Goal: Task Accomplishment & Management: Complete application form

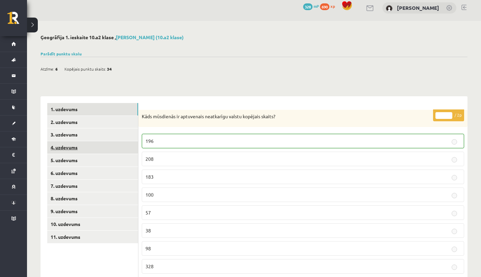
scroll to position [39, 0]
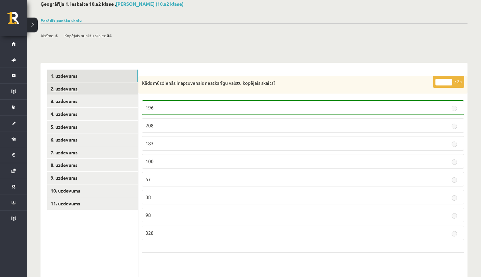
click at [86, 88] on link "2. uzdevums" at bounding box center [92, 88] width 91 height 12
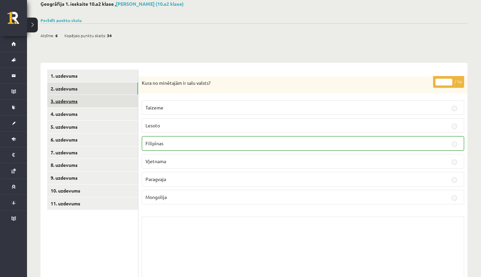
click at [76, 99] on link "3. uzdevums" at bounding box center [92, 101] width 91 height 12
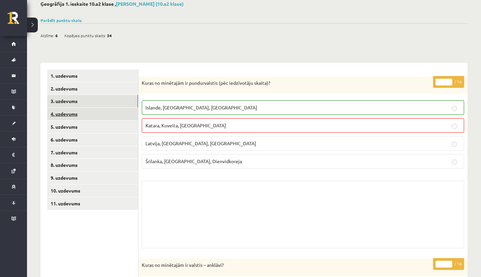
click at [75, 118] on link "4. uzdevums" at bounding box center [92, 114] width 91 height 12
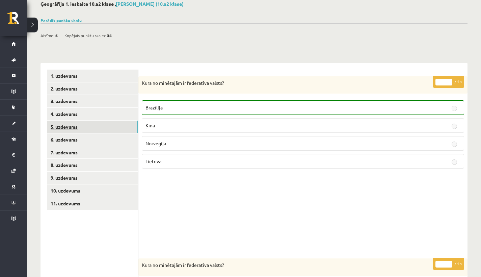
click at [73, 122] on link "5. uzdevums" at bounding box center [92, 127] width 91 height 12
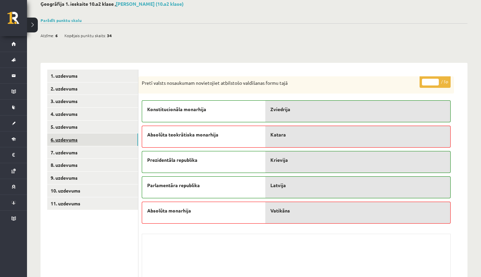
click at [82, 139] on link "6. uzdevums" at bounding box center [92, 139] width 91 height 12
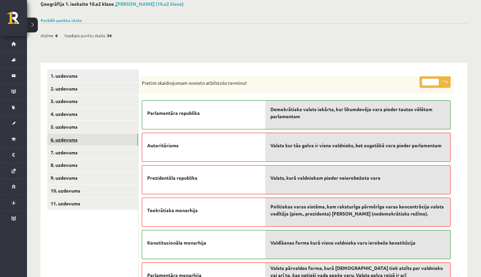
click at [78, 143] on link "6. uzdevums" at bounding box center [92, 139] width 91 height 12
click at [78, 149] on link "7. uzdevums" at bounding box center [92, 152] width 91 height 12
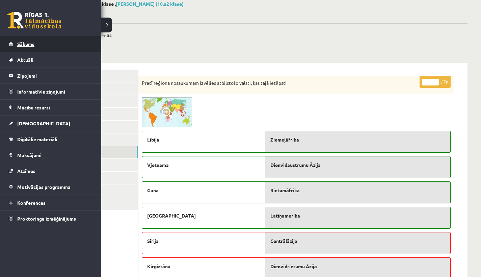
click at [30, 50] on link "Sākums" at bounding box center [51, 44] width 84 height 16
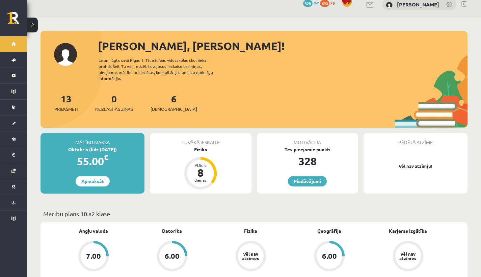
scroll to position [56, 0]
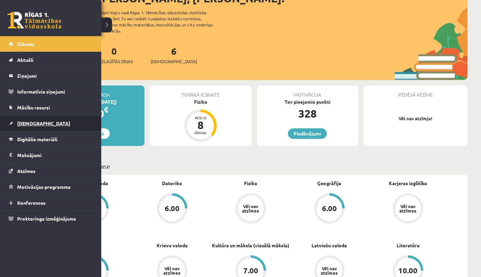
click at [21, 126] on link "[DEMOGRAPHIC_DATA]" at bounding box center [51, 124] width 84 height 16
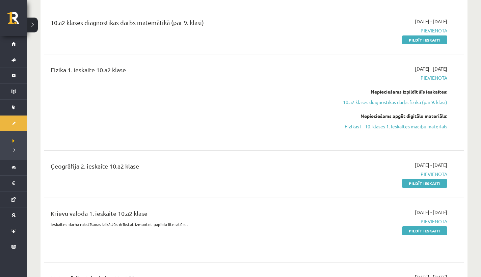
scroll to position [127, 0]
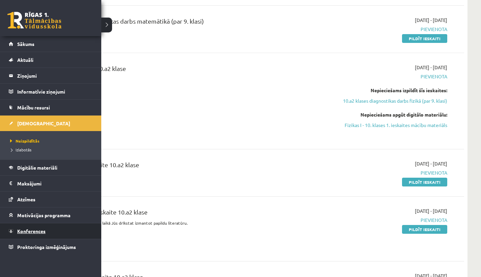
click at [39, 227] on link "Konferences" at bounding box center [51, 231] width 84 height 16
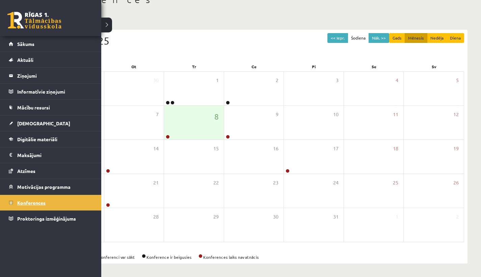
scroll to position [46, 0]
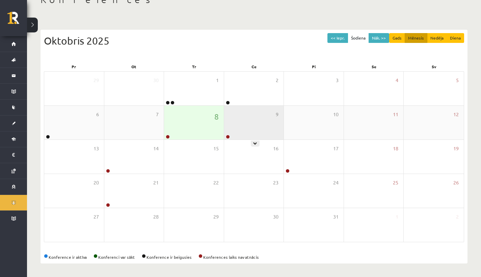
click at [233, 122] on div "9" at bounding box center [254, 123] width 60 height 34
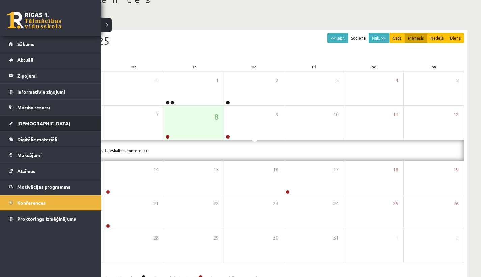
click at [27, 122] on span "[DEMOGRAPHIC_DATA]" at bounding box center [43, 123] width 53 height 6
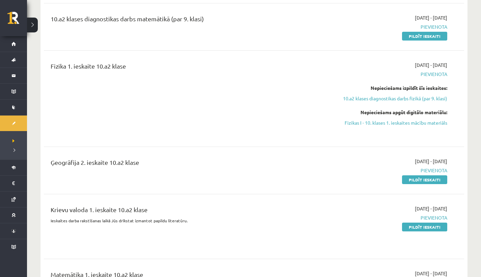
scroll to position [131, 0]
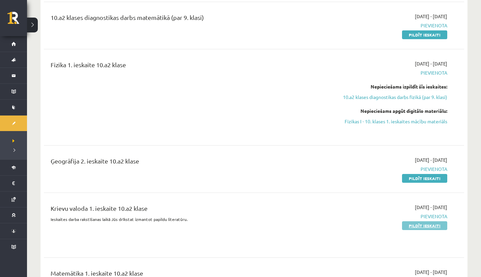
click at [418, 226] on link "Pildīt ieskaiti" at bounding box center [424, 225] width 45 height 9
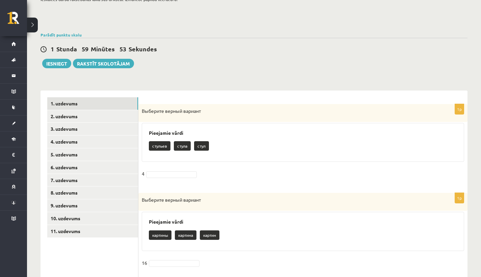
scroll to position [59, 0]
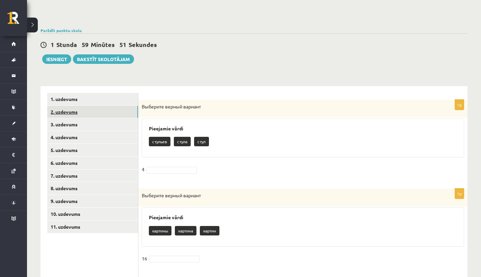
click at [105, 107] on link "2. uzdevums" at bounding box center [92, 112] width 91 height 12
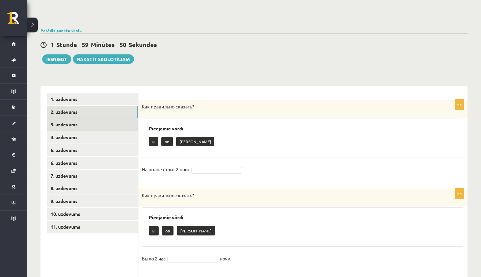
click at [107, 123] on link "3. uzdevums" at bounding box center [92, 124] width 91 height 12
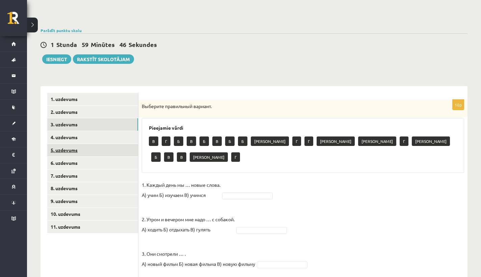
click at [105, 148] on link "5. uzdevums" at bounding box center [92, 150] width 91 height 12
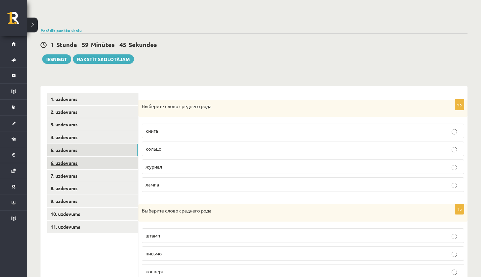
click at [102, 158] on link "6. uzdevums" at bounding box center [92, 163] width 91 height 12
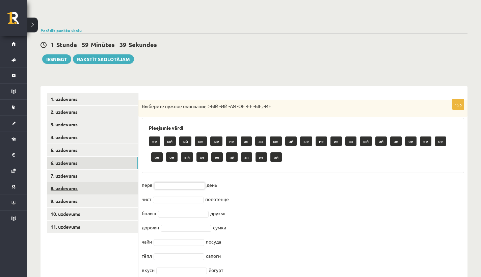
click at [85, 185] on link "8. uzdevums" at bounding box center [92, 188] width 91 height 12
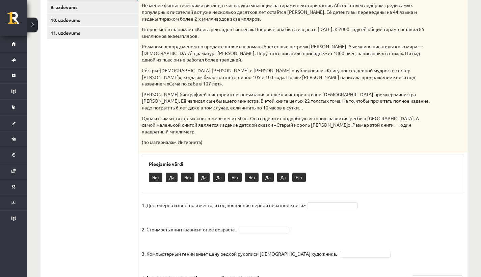
scroll to position [198, 0]
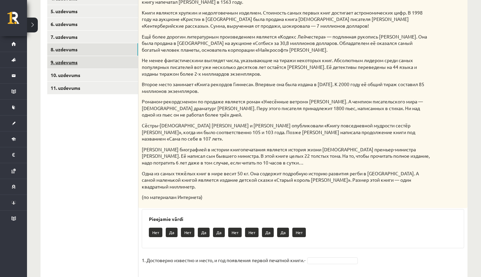
click at [76, 62] on link "9. uzdevums" at bounding box center [92, 62] width 91 height 12
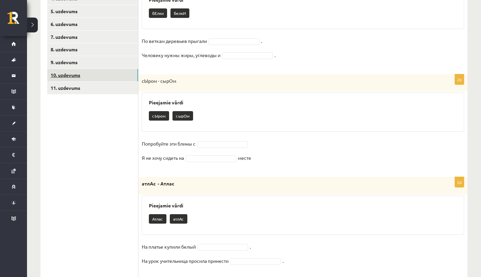
click at [79, 70] on link "10. uzdevums" at bounding box center [92, 75] width 91 height 12
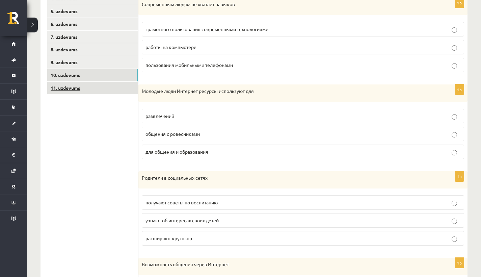
click at [81, 86] on link "11. uzdevums" at bounding box center [92, 88] width 91 height 12
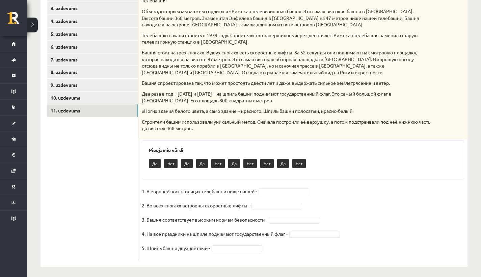
scroll to position [0, 0]
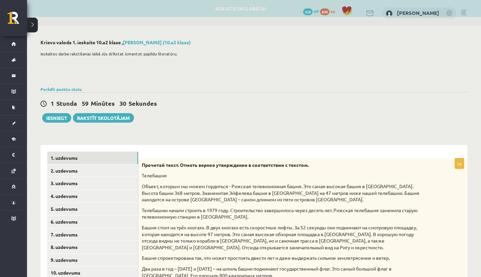
drag, startPoint x: 117, startPoint y: 154, endPoint x: 119, endPoint y: 151, distance: 4.2
click at [117, 154] on link "1. uzdevums" at bounding box center [92, 158] width 91 height 12
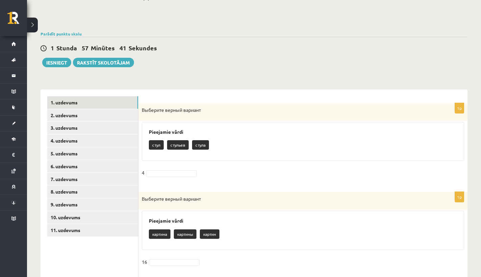
scroll to position [57, 0]
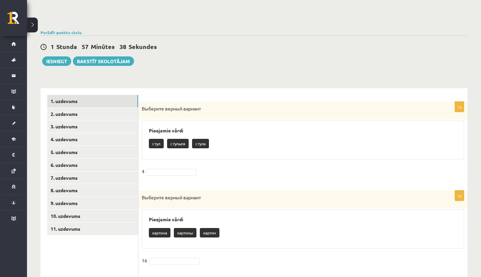
click at [146, 260] on p "16" at bounding box center [144, 260] width 5 height 10
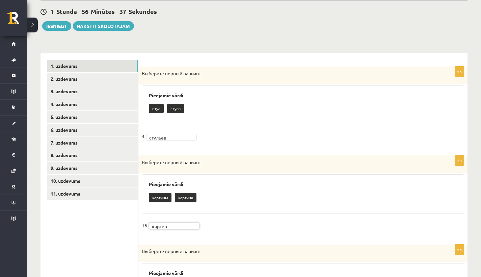
scroll to position [93, 0]
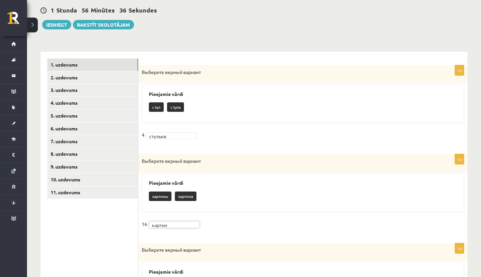
click at [193, 182] on h3 "Pieejamie vārdi" at bounding box center [303, 183] width 308 height 6
drag, startPoint x: 214, startPoint y: 189, endPoint x: 219, endPoint y: 191, distance: 5.0
click at [214, 189] on div "картины картина" at bounding box center [303, 197] width 308 height 16
click at [258, 193] on div "картины картина" at bounding box center [303, 197] width 308 height 16
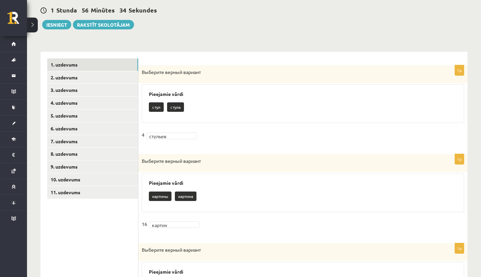
click at [214, 168] on div "Выберите верный вариант" at bounding box center [302, 163] width 329 height 18
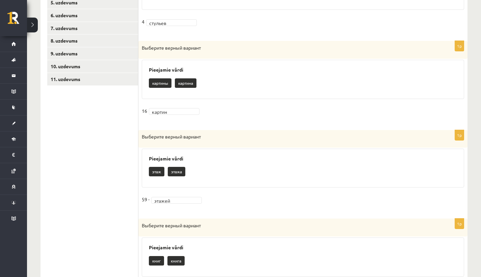
scroll to position [67, 0]
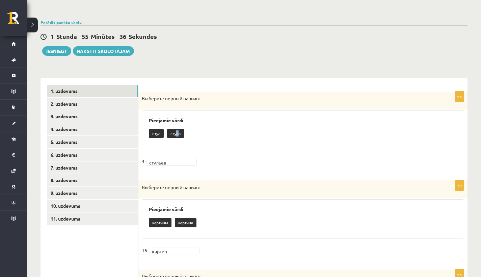
click at [178, 132] on p "стула" at bounding box center [175, 133] width 17 height 9
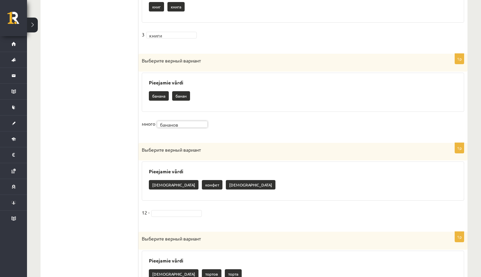
scroll to position [504, 0]
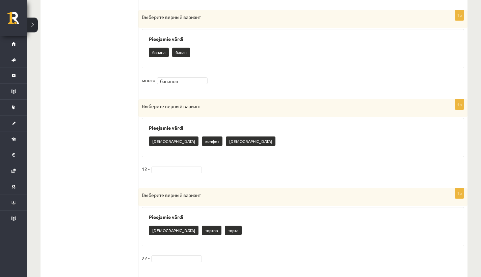
click at [202, 137] on p "конфет" at bounding box center [212, 140] width 21 height 9
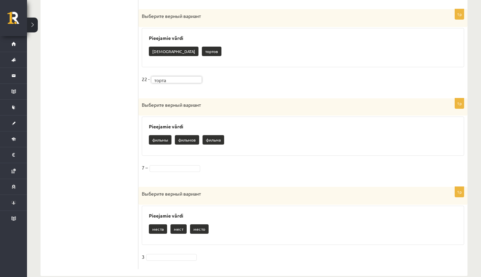
scroll to position [689, 0]
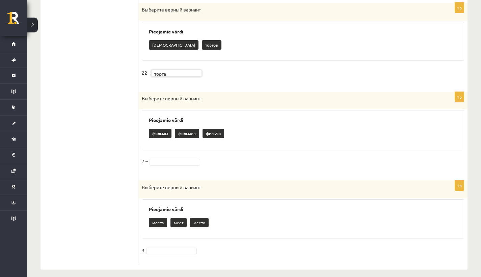
click at [182, 156] on fieldset "7 –" at bounding box center [303, 163] width 323 height 14
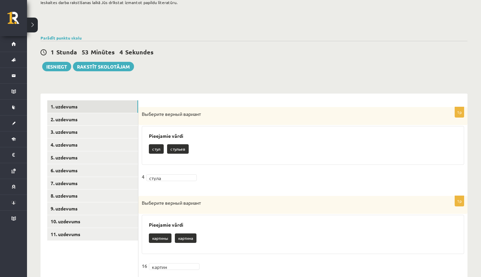
scroll to position [53, 0]
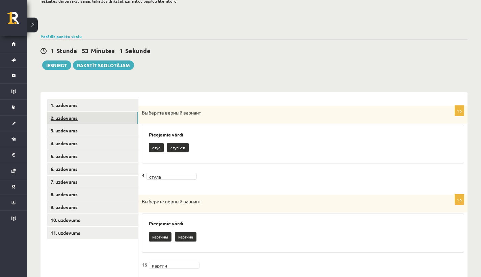
click at [109, 121] on link "2. uzdevums" at bounding box center [92, 118] width 91 height 12
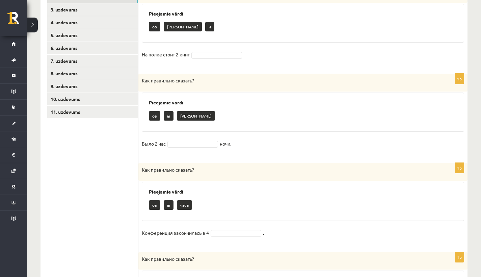
scroll to position [58, 0]
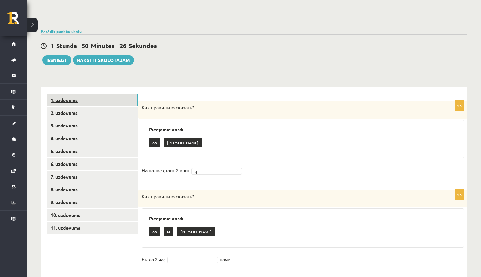
click at [111, 103] on link "1. uzdevums" at bounding box center [92, 100] width 91 height 12
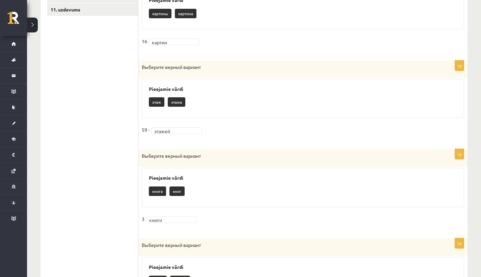
scroll to position [99, 0]
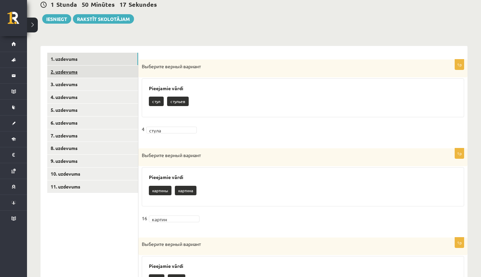
click at [104, 70] on link "2. uzdevums" at bounding box center [92, 72] width 91 height 12
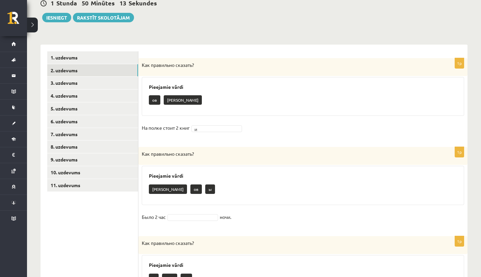
scroll to position [102, 0]
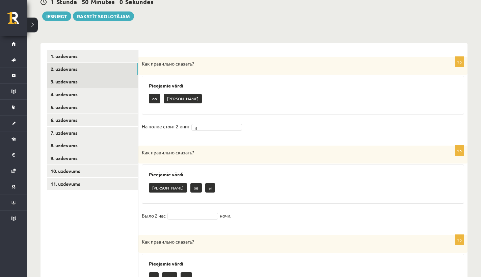
click at [81, 81] on link "3. uzdevums" at bounding box center [92, 81] width 91 height 12
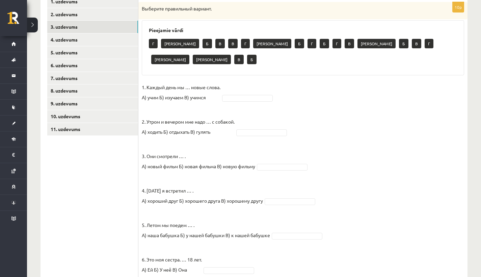
scroll to position [95, 0]
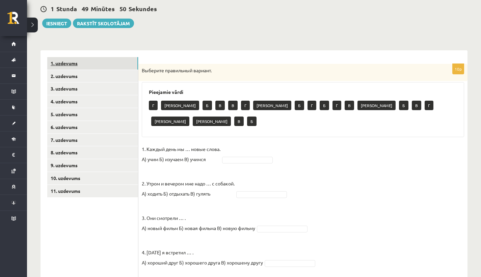
click at [66, 66] on link "1. uzdevums" at bounding box center [92, 63] width 91 height 12
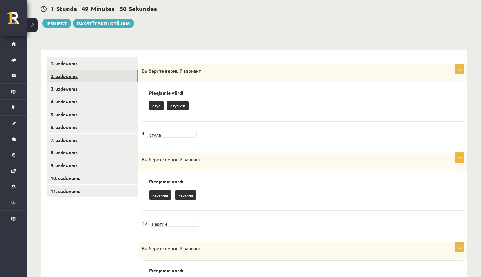
click at [65, 74] on link "2. uzdevums" at bounding box center [92, 76] width 91 height 12
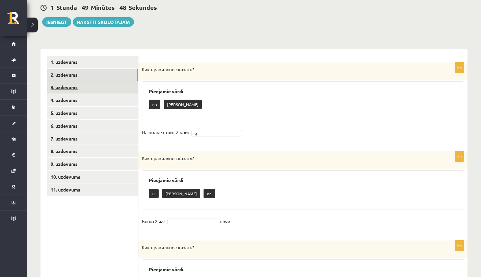
click at [74, 83] on link "3. uzdevums" at bounding box center [92, 87] width 91 height 12
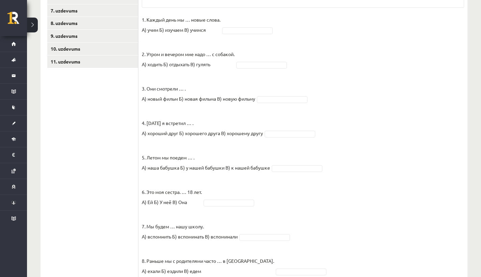
scroll to position [163, 0]
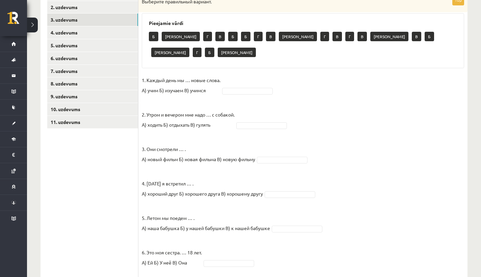
click at [242, 78] on fieldset "1. Каждый день мы … новые слова. А) учим Б) изучаем В) учимся 2. Утром и вечеро…" at bounding box center [303, 242] width 323 height 334
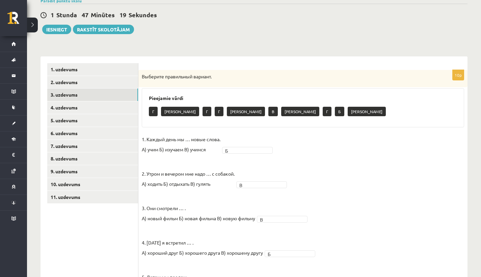
scroll to position [20, 0]
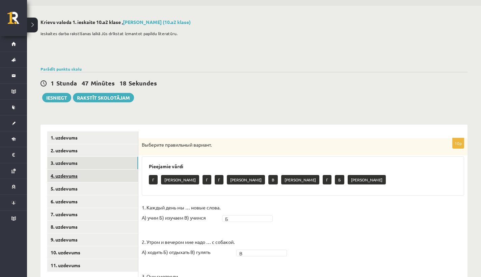
click at [130, 170] on link "4. uzdevums" at bounding box center [92, 176] width 91 height 12
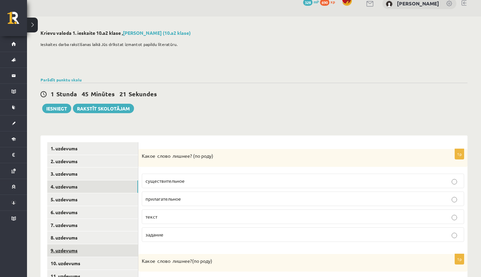
scroll to position [49, 0]
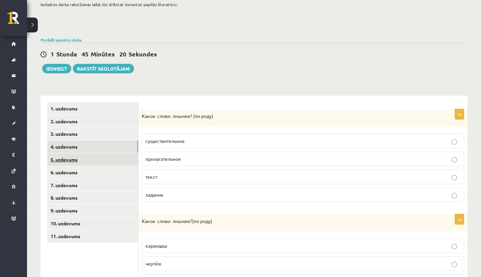
click at [106, 159] on link "5. uzdevums" at bounding box center [92, 159] width 91 height 12
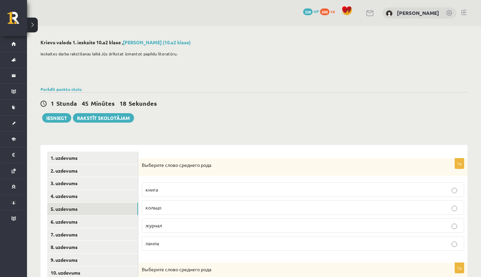
scroll to position [43, 0]
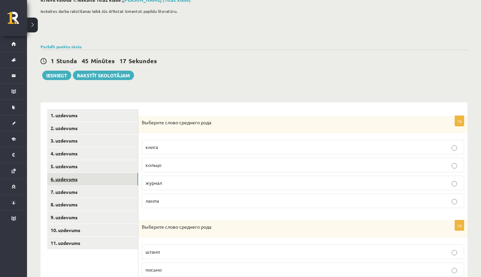
click at [128, 176] on link "6. uzdevums" at bounding box center [92, 179] width 91 height 12
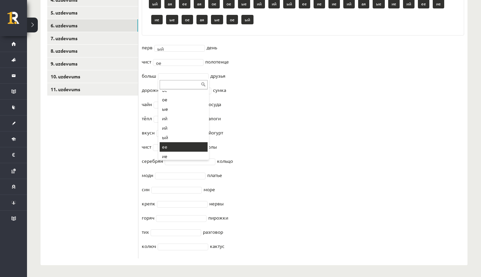
scroll to position [55, 0]
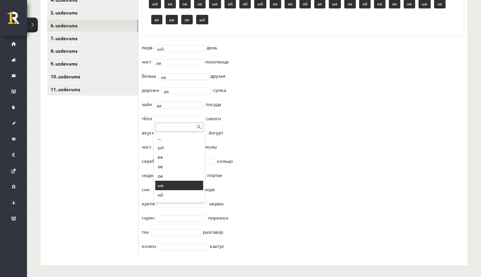
drag, startPoint x: 169, startPoint y: 148, endPoint x: 171, endPoint y: 183, distance: 35.5
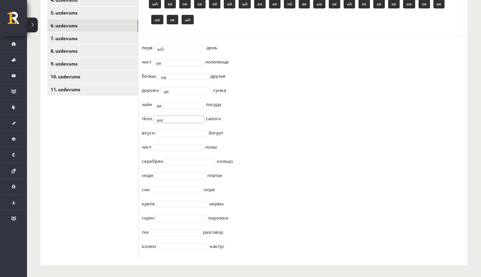
scroll to position [198, 0]
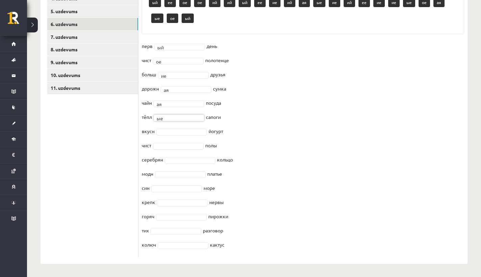
click at [172, 122] on fieldset "перв ый ** день чист ое ** полотенце больш ие ** друзья дорожн ая ** сумка чайн…" at bounding box center [303, 147] width 323 height 213
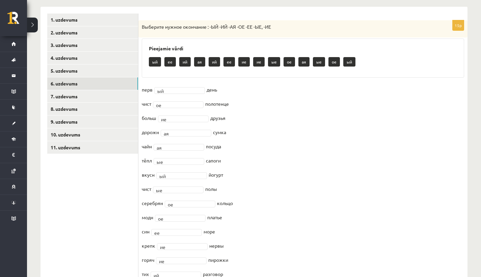
scroll to position [182, 0]
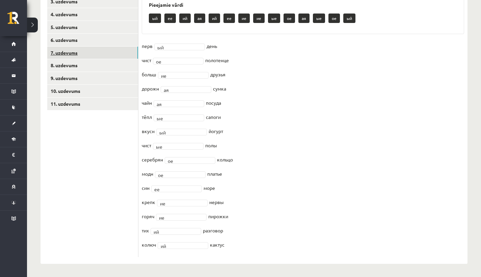
click at [57, 52] on link "7. uzdevums" at bounding box center [92, 53] width 91 height 12
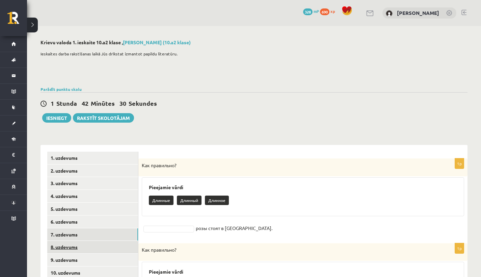
scroll to position [55, 0]
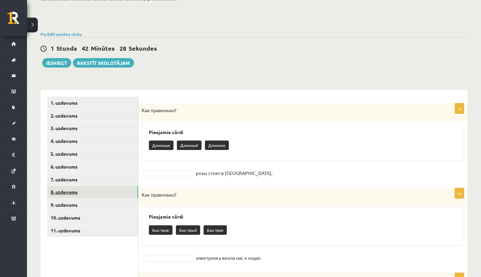
click at [65, 195] on link "8. uzdevums" at bounding box center [92, 192] width 91 height 12
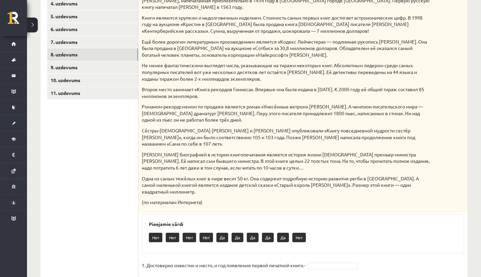
scroll to position [194, 0]
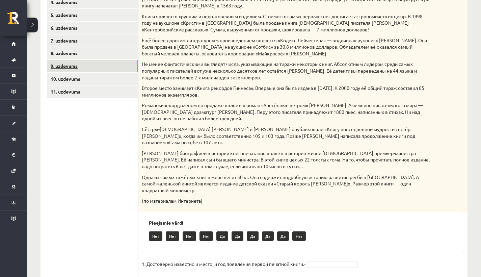
click at [72, 61] on link "9. uzdevums" at bounding box center [92, 66] width 91 height 12
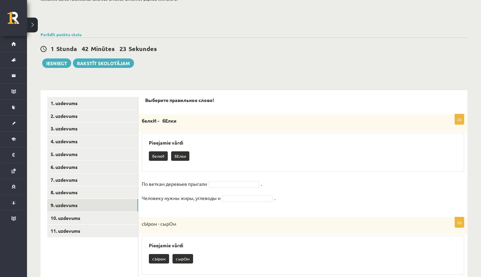
scroll to position [118, 0]
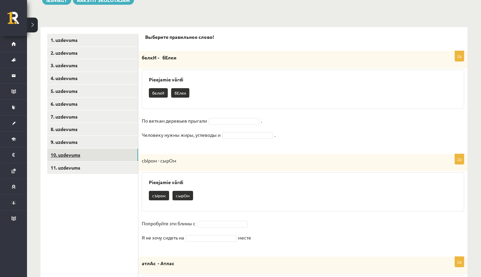
click at [62, 158] on link "10. uzdevums" at bounding box center [92, 155] width 91 height 12
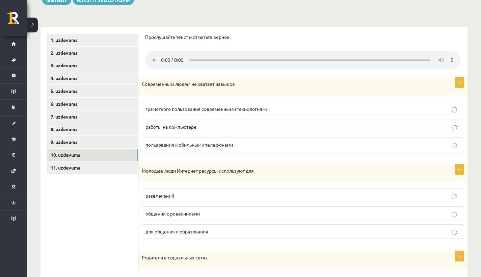
scroll to position [119, 0]
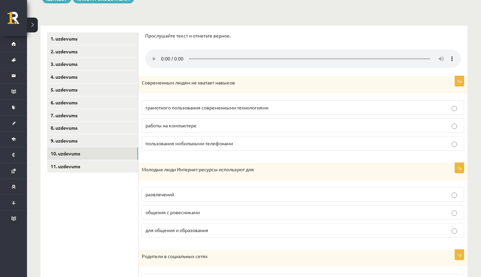
click at [160, 54] on audio at bounding box center [303, 59] width 316 height 18
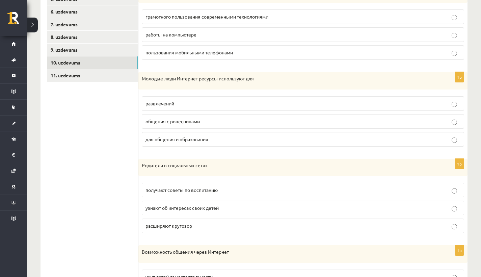
scroll to position [0, 0]
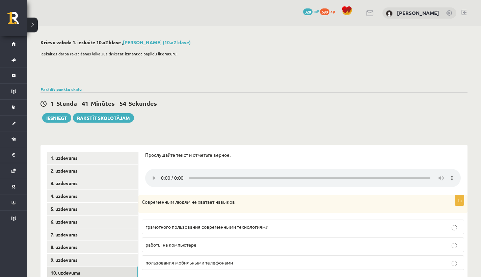
click at [160, 173] on audio at bounding box center [303, 178] width 316 height 18
drag, startPoint x: 221, startPoint y: 175, endPoint x: 172, endPoint y: 172, distance: 49.4
click at [172, 172] on audio at bounding box center [303, 178] width 316 height 18
click at [160, 173] on audio at bounding box center [303, 178] width 316 height 18
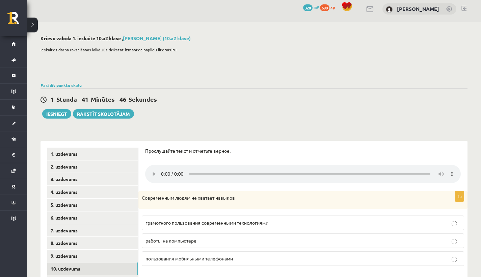
scroll to position [12, 0]
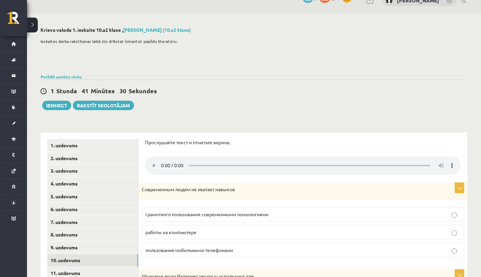
click at [179, 229] on span "работы на компьютере" at bounding box center [171, 232] width 51 height 6
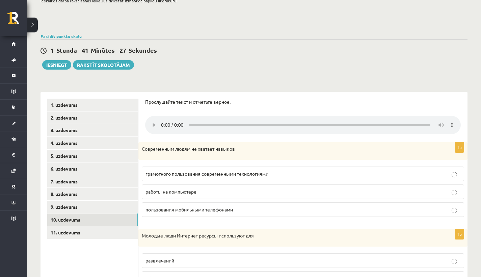
scroll to position [116, 0]
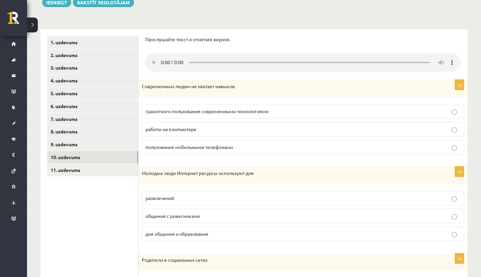
click at [180, 195] on p "развлечений" at bounding box center [303, 198] width 315 height 7
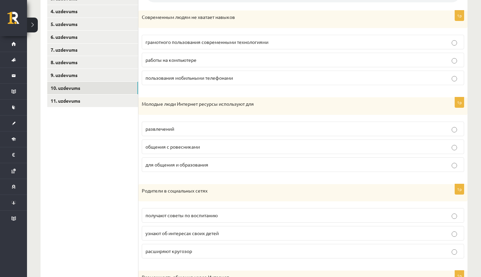
scroll to position [187, 0]
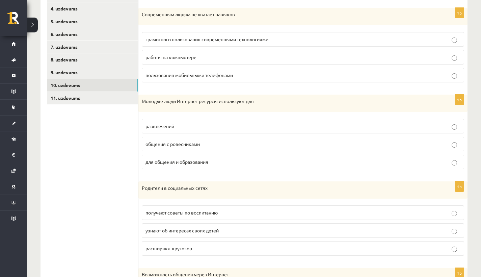
click at [169, 245] on span "расширяют кругозор" at bounding box center [169, 248] width 47 height 6
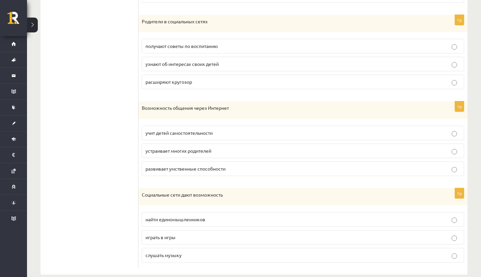
scroll to position [357, 0]
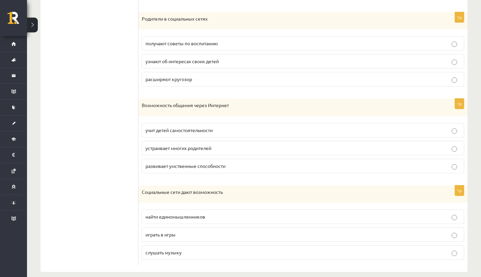
click at [191, 127] on span "учит детей самостоятельности" at bounding box center [179, 130] width 67 height 6
click at [171, 212] on label "найти единомышленников" at bounding box center [303, 216] width 323 height 15
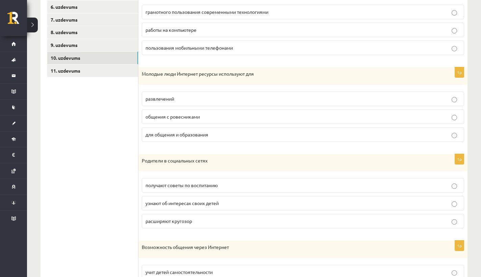
scroll to position [0, 0]
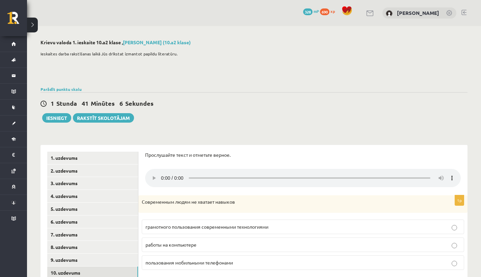
click at [163, 172] on audio at bounding box center [303, 178] width 316 height 18
drag, startPoint x: 240, startPoint y: 175, endPoint x: 452, endPoint y: 188, distance: 212.9
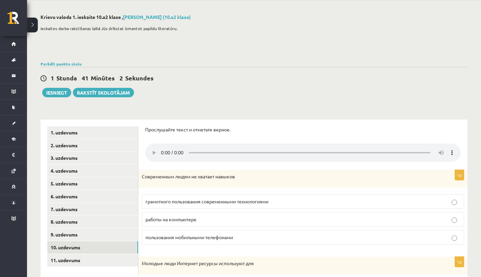
scroll to position [57, 0]
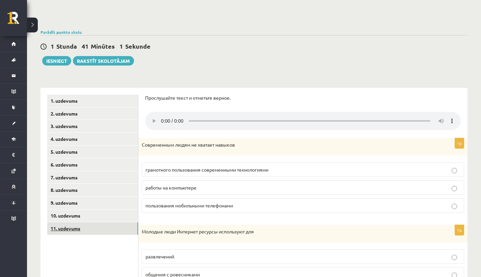
click at [117, 227] on link "11. uzdevums" at bounding box center [92, 228] width 91 height 12
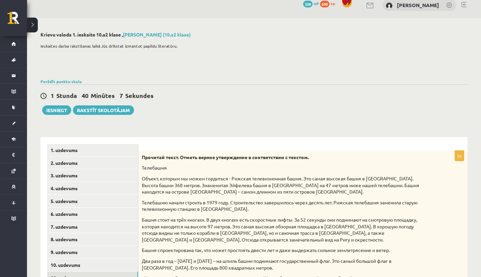
scroll to position [145, 0]
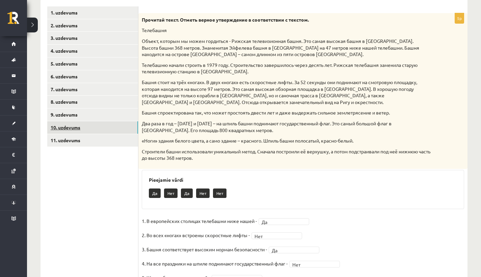
click at [65, 124] on link "10. uzdevums" at bounding box center [92, 127] width 91 height 12
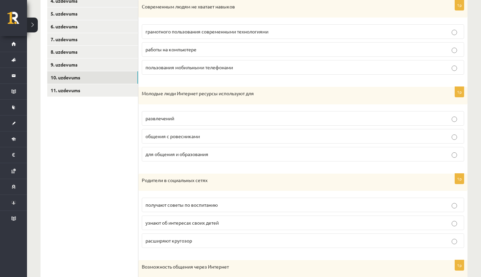
scroll to position [188, 0]
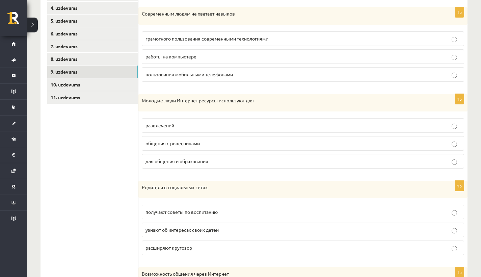
click at [58, 72] on link "9. uzdevums" at bounding box center [92, 72] width 91 height 12
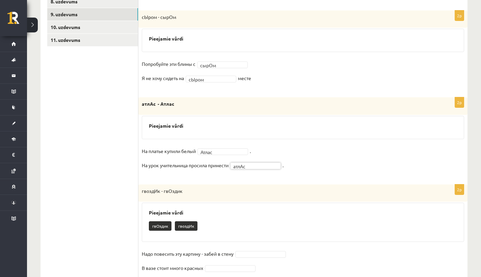
scroll to position [267, 0]
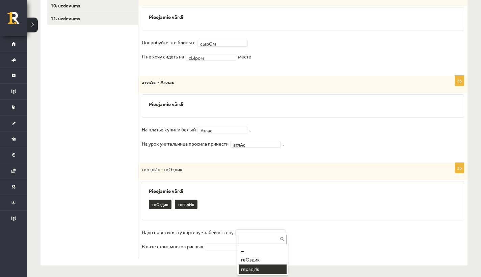
drag, startPoint x: 259, startPoint y: 263, endPoint x: 259, endPoint y: 270, distance: 6.4
click at [260, 270] on div "**********" at bounding box center [254, 19] width 454 height 520
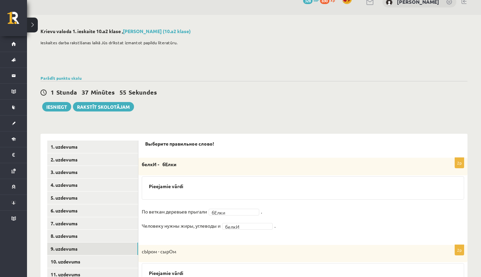
scroll to position [60, 0]
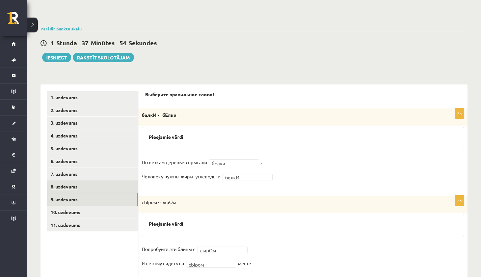
click at [85, 189] on link "8. uzdevums" at bounding box center [92, 186] width 91 height 12
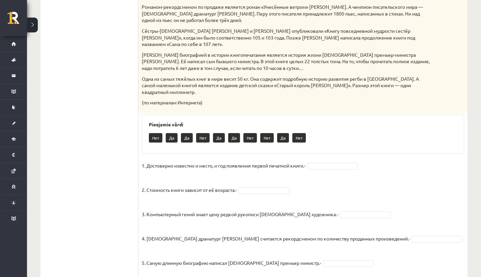
scroll to position [69, 0]
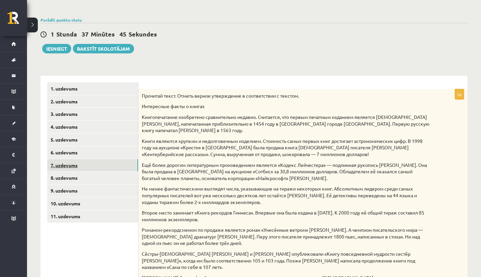
click at [59, 160] on link "7. uzdevums" at bounding box center [92, 165] width 91 height 12
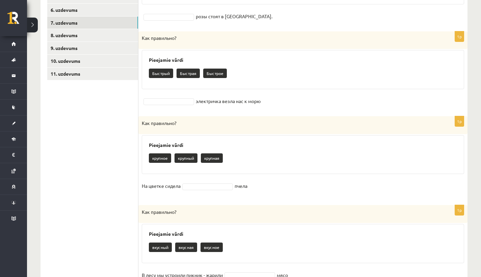
scroll to position [160, 0]
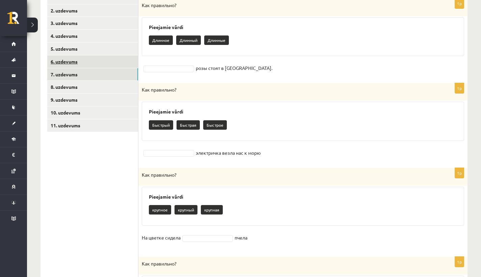
click at [50, 64] on link "6. uzdevums" at bounding box center [92, 61] width 91 height 12
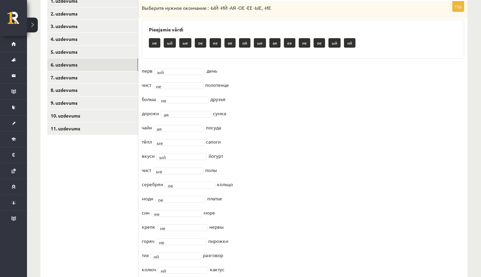
scroll to position [93, 0]
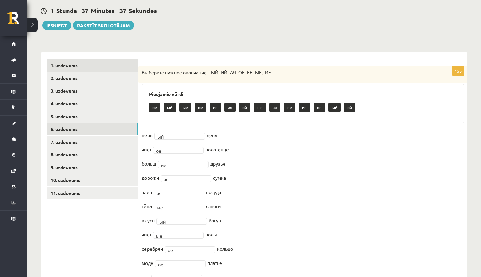
click at [71, 63] on link "1. uzdevums" at bounding box center [92, 65] width 91 height 12
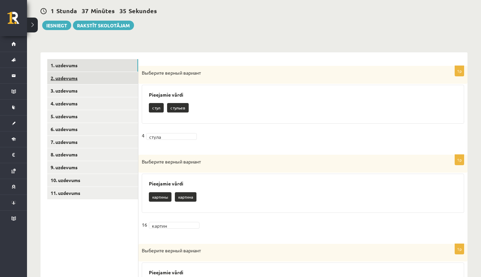
click at [69, 80] on link "2. uzdevums" at bounding box center [92, 78] width 91 height 12
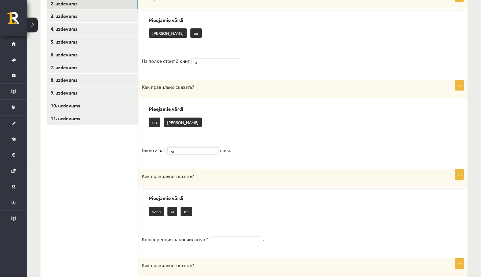
scroll to position [169, 0]
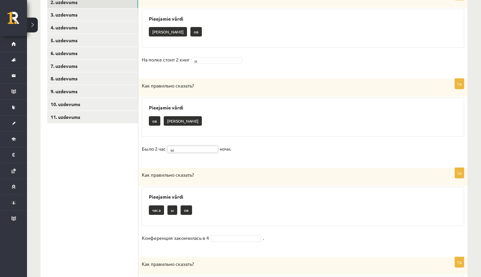
click at [230, 233] on fieldset "Конференция закончилась в 4 ." at bounding box center [303, 240] width 323 height 14
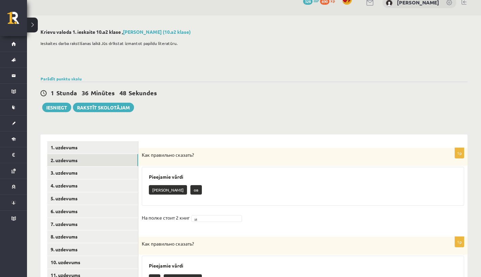
scroll to position [21, 0]
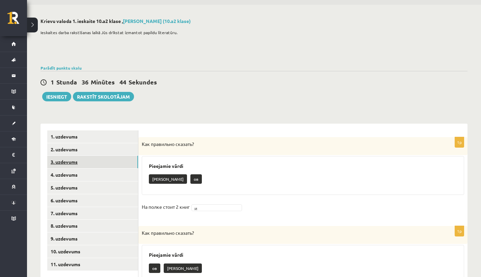
click at [62, 164] on link "3. uzdevums" at bounding box center [92, 162] width 91 height 12
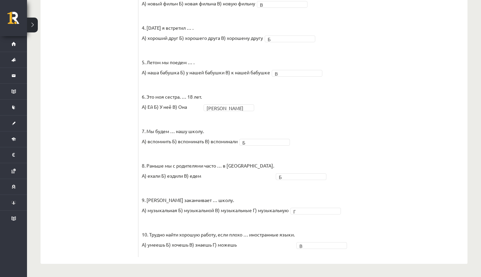
scroll to position [65, 0]
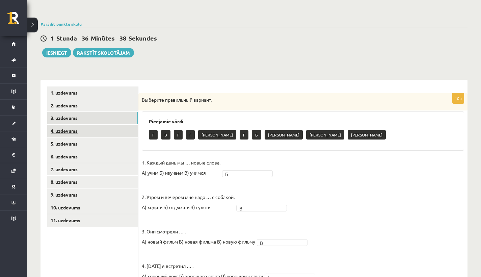
click at [97, 133] on link "4. uzdevums" at bounding box center [92, 131] width 91 height 12
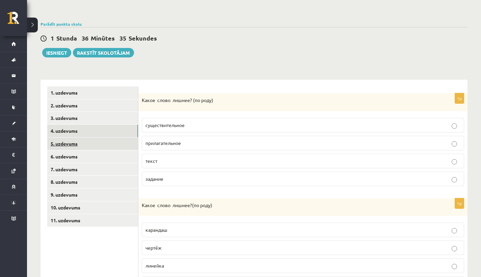
click at [93, 145] on link "5. uzdevums" at bounding box center [92, 143] width 91 height 12
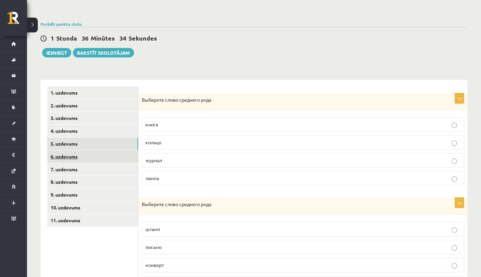
click at [72, 156] on link "6. uzdevums" at bounding box center [92, 156] width 91 height 12
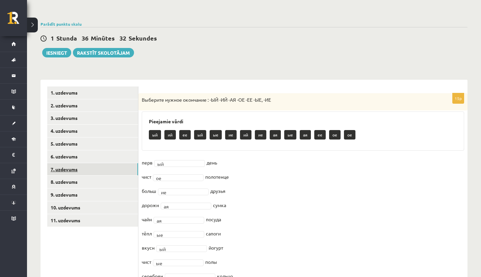
click at [70, 169] on link "7. uzdevums" at bounding box center [92, 169] width 91 height 12
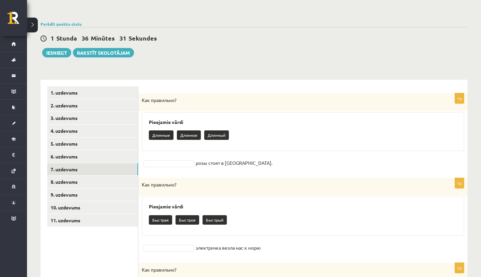
scroll to position [67, 0]
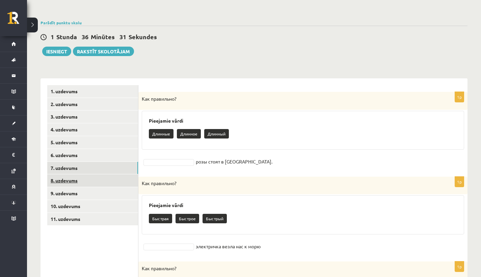
click at [88, 179] on link "8. uzdevums" at bounding box center [92, 180] width 91 height 12
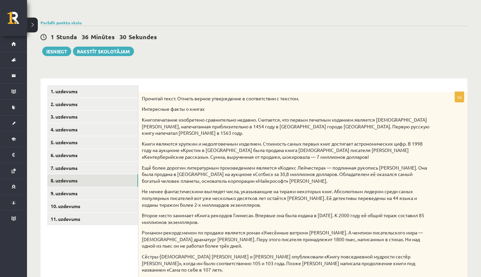
scroll to position [113, 0]
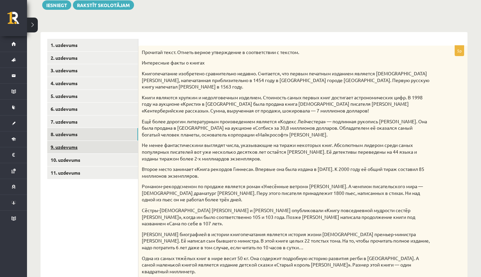
click at [73, 148] on link "9. uzdevums" at bounding box center [92, 147] width 91 height 12
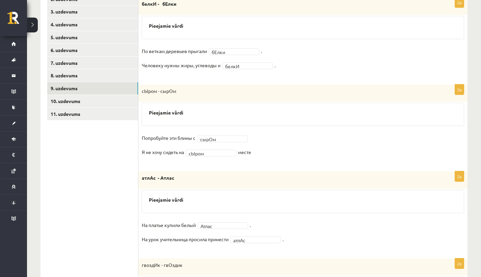
scroll to position [159, 0]
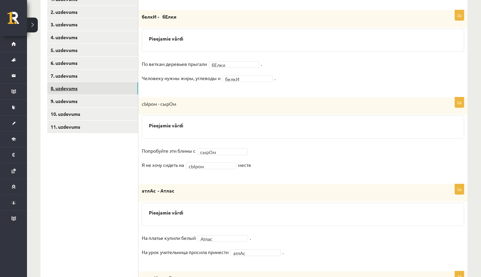
click at [72, 87] on link "8. uzdevums" at bounding box center [92, 88] width 91 height 12
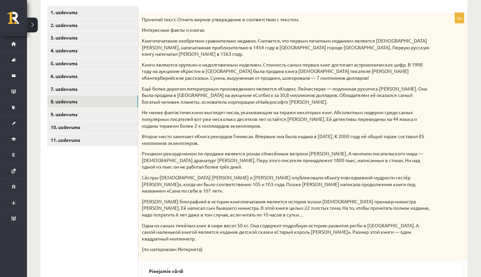
scroll to position [144, 0]
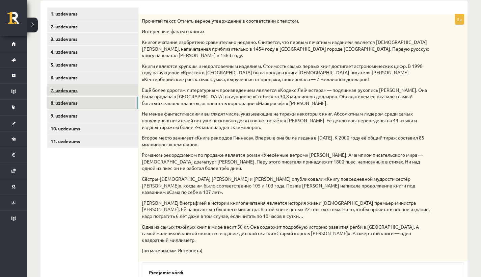
click at [62, 91] on link "7. uzdevums" at bounding box center [92, 90] width 91 height 12
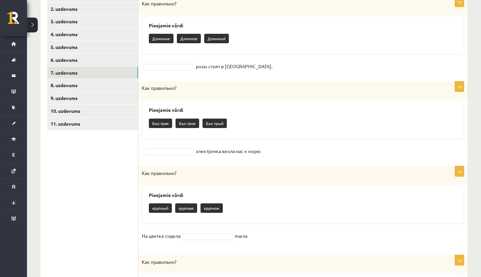
scroll to position [153, 0]
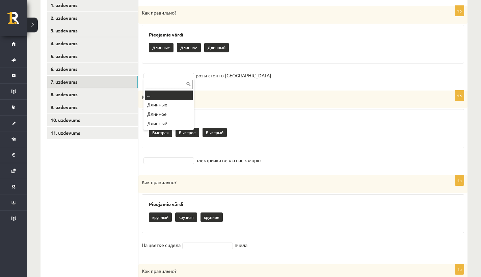
drag, startPoint x: 177, startPoint y: 78, endPoint x: 181, endPoint y: 76, distance: 4.2
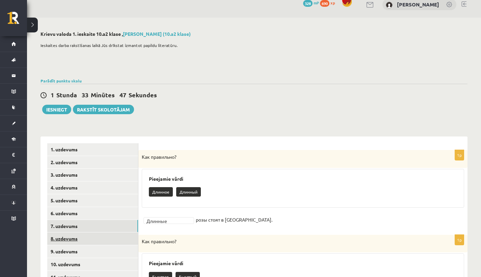
scroll to position [49, 0]
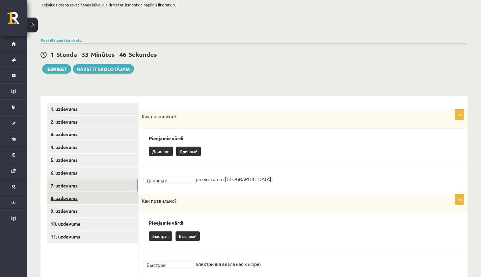
click at [91, 195] on link "8. uzdevums" at bounding box center [92, 198] width 91 height 12
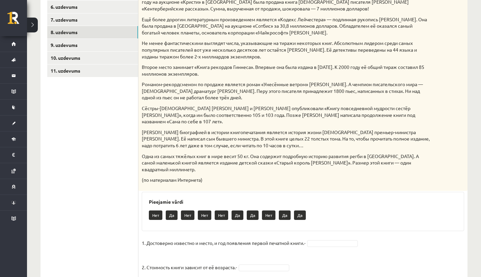
scroll to position [255, 0]
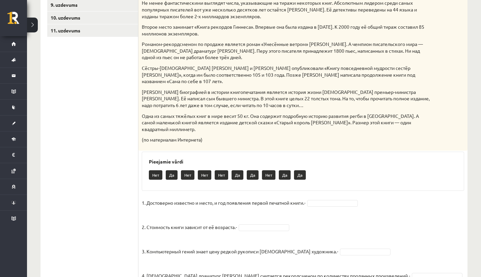
click at [349, 198] on fieldset "1. Достоверно известно и место, и год появления первой печатной книги.- 2. Стои…" at bounding box center [303, 259] width 323 height 122
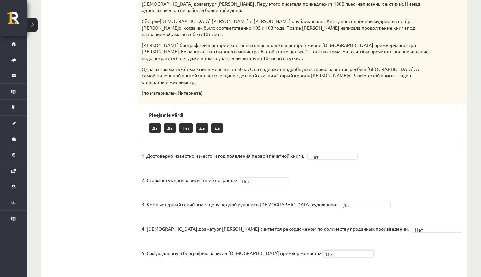
scroll to position [102, 0]
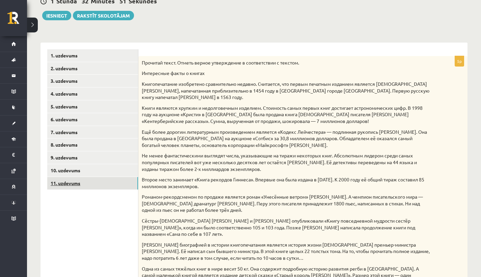
click at [93, 177] on link "11. uzdevums" at bounding box center [92, 183] width 91 height 12
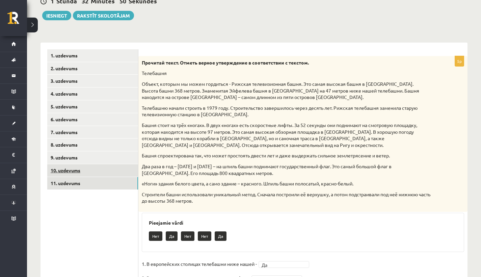
click at [98, 166] on link "10. uzdevums" at bounding box center [92, 170] width 91 height 12
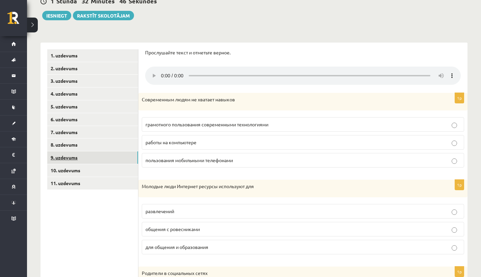
click at [67, 151] on link "9. uzdevums" at bounding box center [92, 157] width 91 height 12
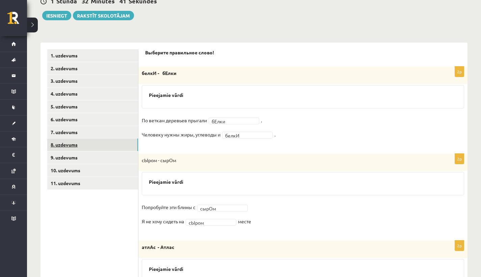
click at [67, 145] on link "8. uzdevums" at bounding box center [92, 144] width 91 height 12
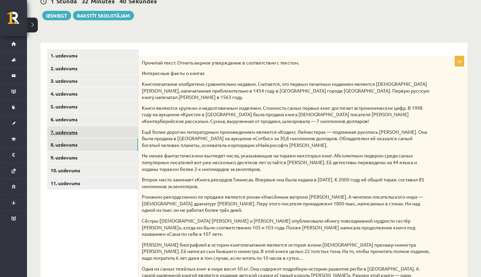
click at [69, 130] on link "7. uzdevums" at bounding box center [92, 132] width 91 height 12
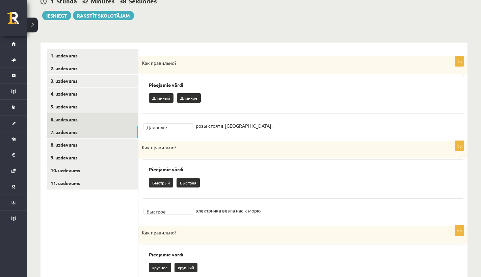
click at [87, 122] on link "6. uzdevums" at bounding box center [92, 119] width 91 height 12
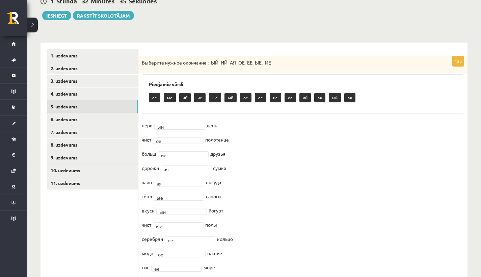
click at [64, 106] on link "5. uzdevums" at bounding box center [92, 106] width 91 height 12
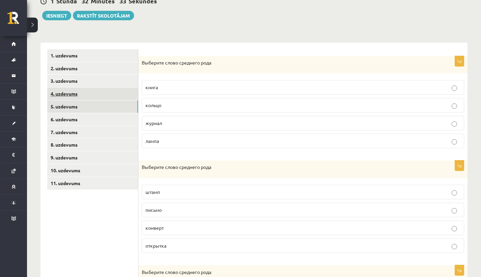
click at [68, 98] on link "4. uzdevums" at bounding box center [92, 93] width 91 height 12
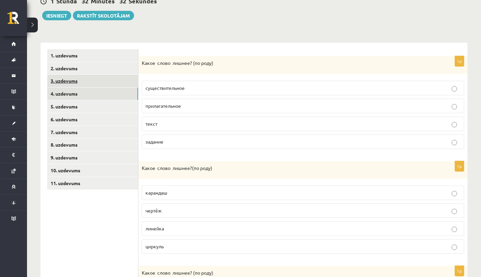
click at [60, 79] on link "3. uzdevums" at bounding box center [92, 81] width 91 height 12
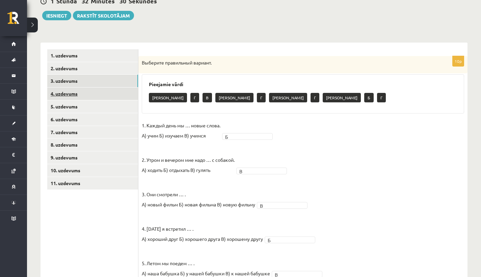
click at [62, 90] on link "4. uzdevums" at bounding box center [92, 93] width 91 height 12
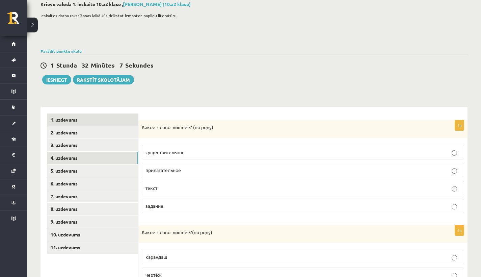
scroll to position [0, 0]
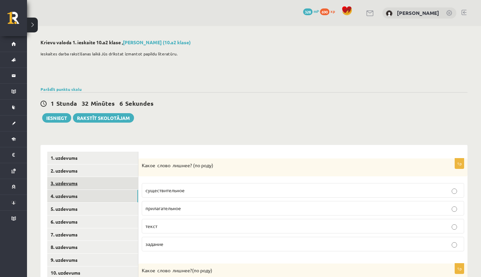
click at [82, 178] on link "3. uzdevums" at bounding box center [92, 183] width 91 height 12
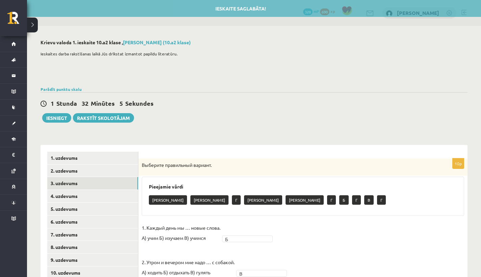
scroll to position [1, 0]
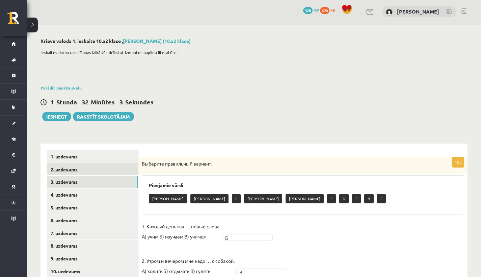
click at [96, 167] on link "2. uzdevums" at bounding box center [92, 169] width 91 height 12
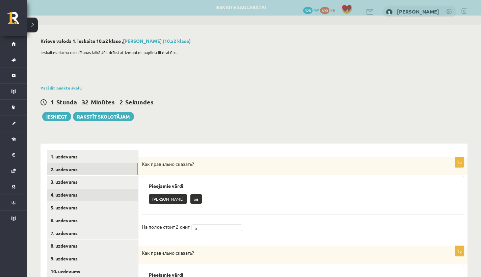
click at [72, 197] on link "4. uzdevums" at bounding box center [92, 194] width 91 height 12
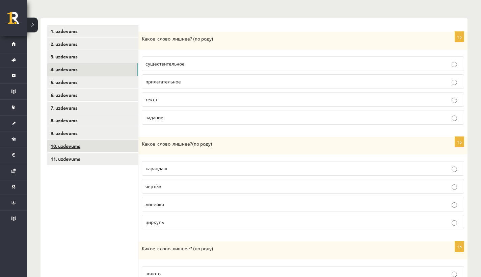
scroll to position [115, 0]
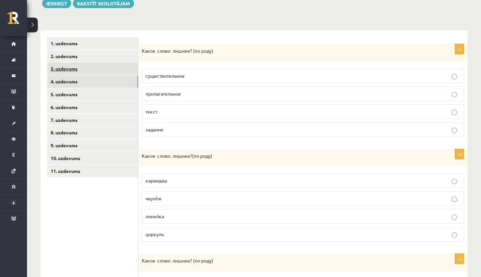
click at [53, 65] on link "3. uzdevums" at bounding box center [92, 68] width 91 height 12
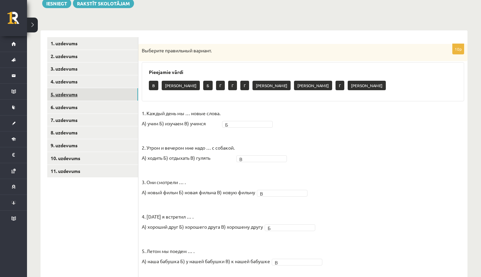
click at [69, 89] on link "5. uzdevums" at bounding box center [92, 94] width 91 height 12
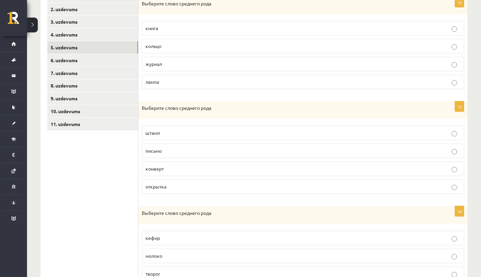
scroll to position [163, 0]
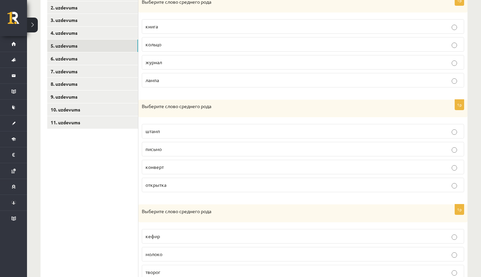
click at [161, 47] on p "кольцо" at bounding box center [303, 44] width 315 height 7
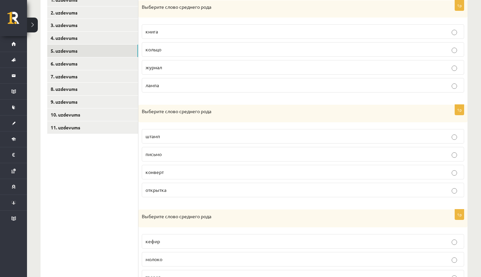
click at [155, 157] on p "письмо" at bounding box center [303, 154] width 315 height 7
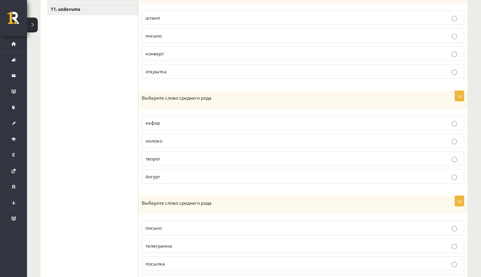
scroll to position [278, 0]
click at [156, 140] on span "молоко" at bounding box center [154, 139] width 17 height 6
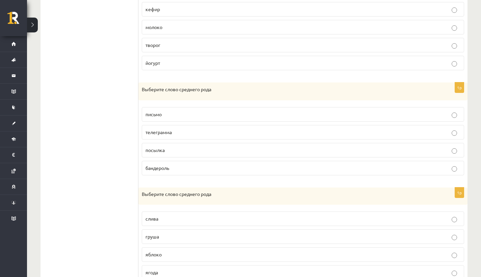
scroll to position [417, 0]
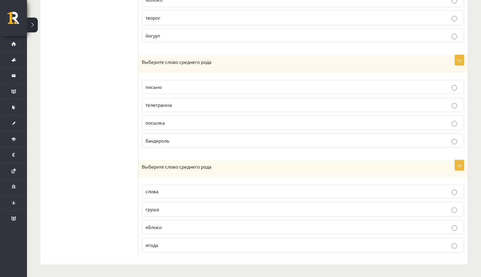
drag, startPoint x: 155, startPoint y: 87, endPoint x: 155, endPoint y: 92, distance: 4.7
click at [155, 87] on span "письмо" at bounding box center [154, 87] width 16 height 6
click at [151, 231] on label "яблоко" at bounding box center [303, 227] width 323 height 15
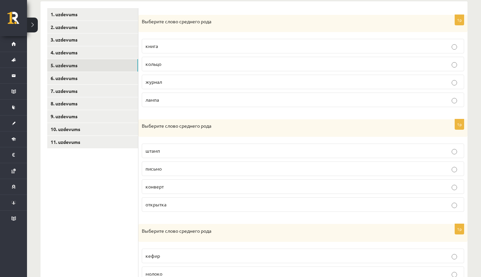
scroll to position [81, 0]
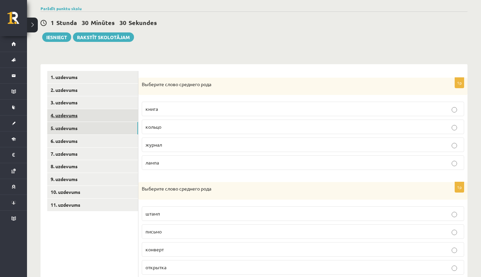
click at [66, 116] on link "4. uzdevums" at bounding box center [92, 115] width 91 height 12
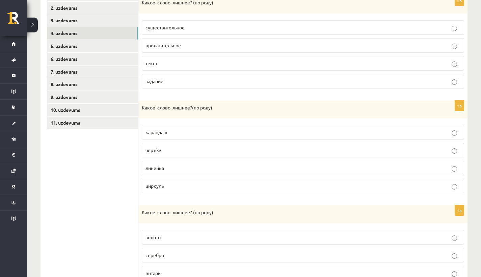
scroll to position [161, 0]
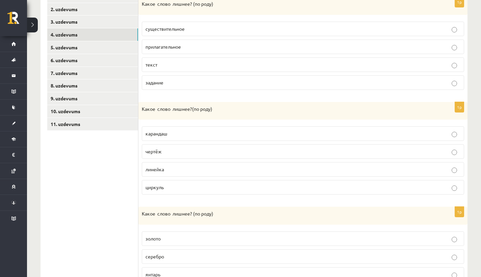
click at [151, 61] on p "текст" at bounding box center [303, 64] width 315 height 7
click at [159, 162] on label "линейка" at bounding box center [303, 169] width 323 height 15
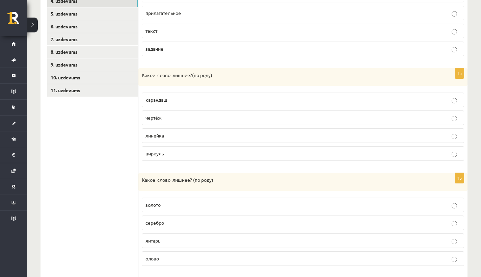
scroll to position [197, 0]
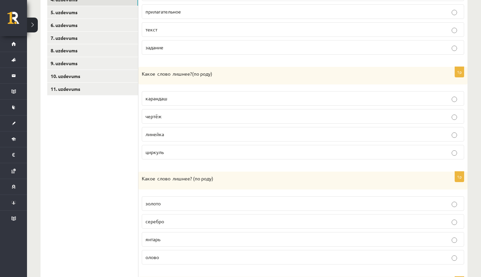
click at [163, 242] on p "янтарь" at bounding box center [303, 239] width 315 height 7
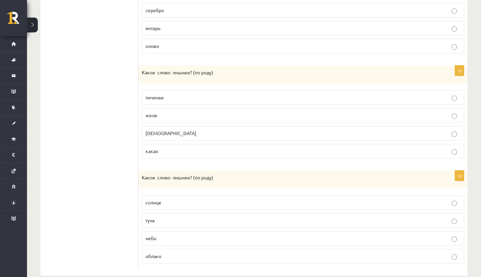
scroll to position [419, 0]
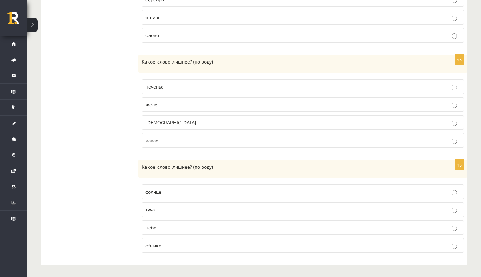
click at [167, 123] on p "конфета" at bounding box center [303, 122] width 315 height 7
click at [157, 245] on span "облако" at bounding box center [154, 245] width 16 height 6
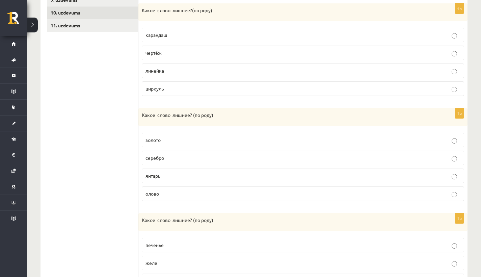
scroll to position [109, 0]
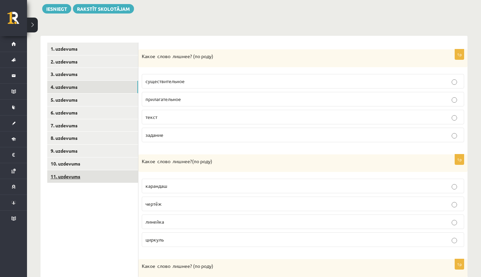
click at [99, 172] on link "11. uzdevums" at bounding box center [92, 176] width 91 height 12
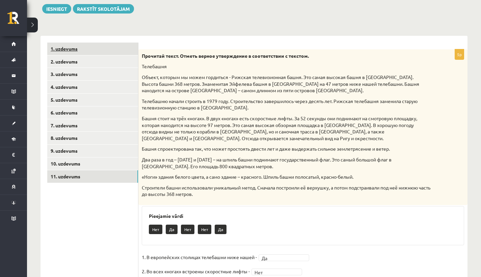
click at [92, 48] on link "1. uzdevums" at bounding box center [92, 49] width 91 height 12
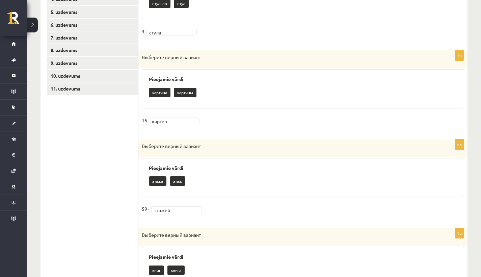
scroll to position [0, 0]
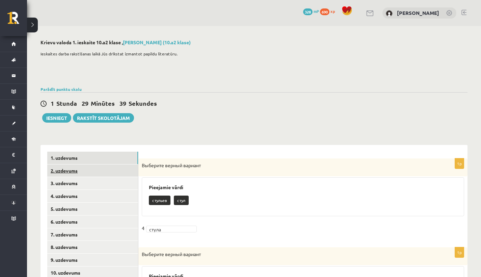
click at [77, 171] on link "2. uzdevums" at bounding box center [92, 170] width 91 height 12
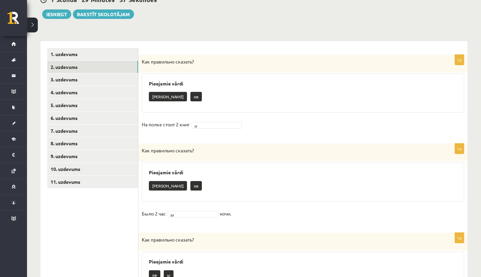
scroll to position [33, 0]
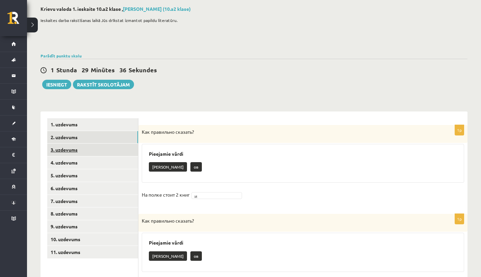
click at [100, 145] on link "3. uzdevums" at bounding box center [92, 150] width 91 height 12
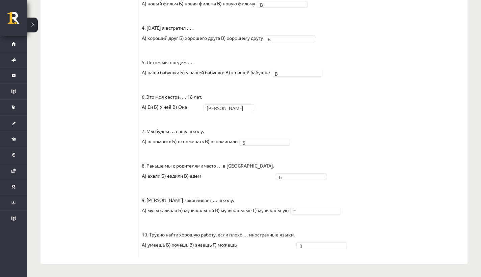
scroll to position [0, 0]
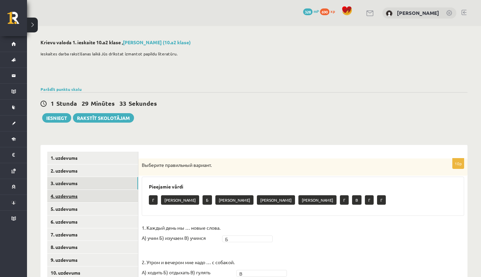
click at [115, 191] on link "4. uzdevums" at bounding box center [92, 196] width 91 height 12
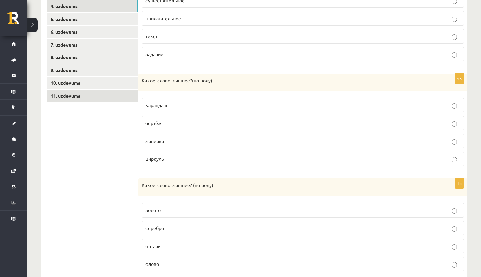
scroll to position [148, 0]
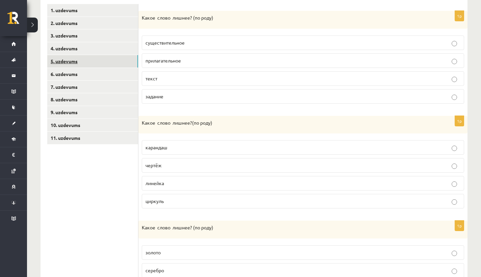
click at [113, 62] on link "5. uzdevums" at bounding box center [92, 61] width 91 height 12
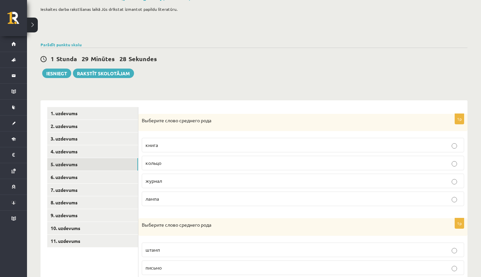
scroll to position [46, 0]
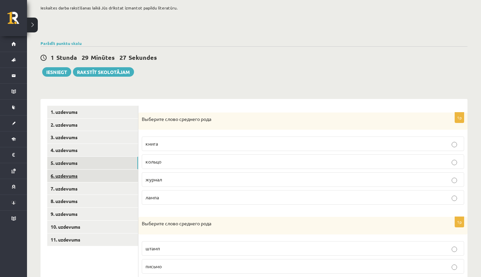
click at [85, 179] on link "6. uzdevums" at bounding box center [92, 176] width 91 height 12
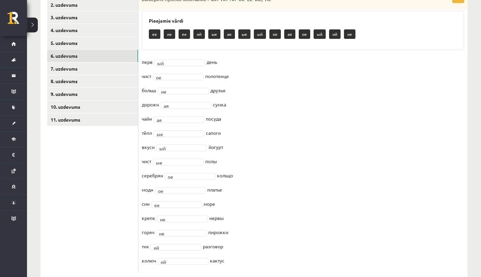
scroll to position [108, 0]
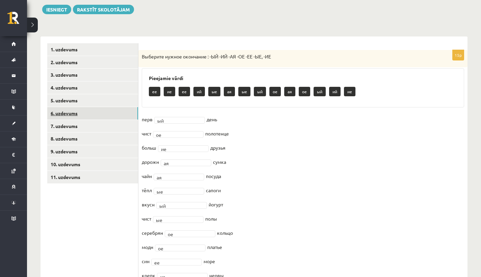
click at [72, 114] on link "6. uzdevums" at bounding box center [92, 113] width 91 height 12
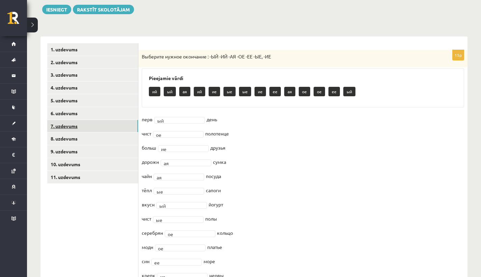
click at [72, 122] on link "7. uzdevums" at bounding box center [92, 126] width 91 height 12
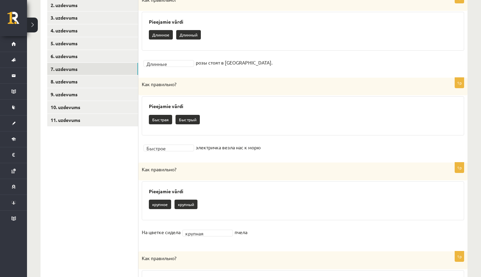
scroll to position [164, 0]
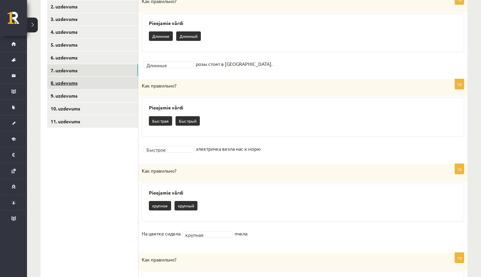
click at [79, 85] on link "8. uzdevums" at bounding box center [92, 83] width 91 height 12
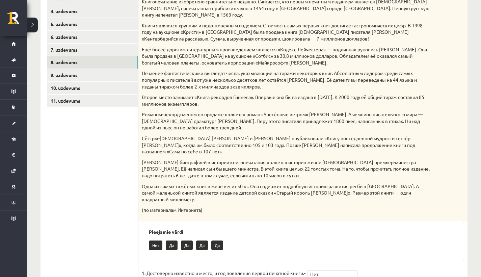
scroll to position [48, 0]
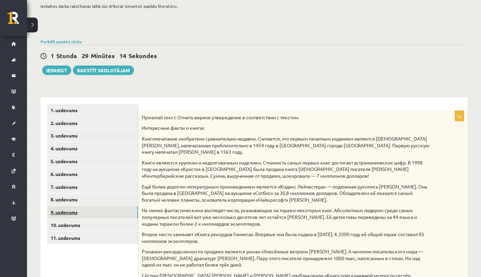
click at [99, 208] on link "9. uzdevums" at bounding box center [92, 212] width 91 height 12
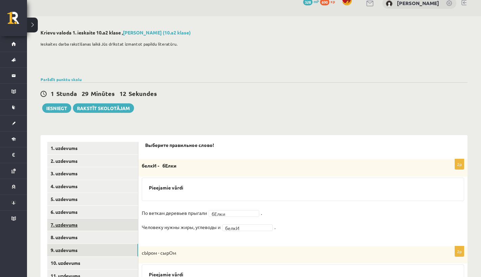
scroll to position [21, 0]
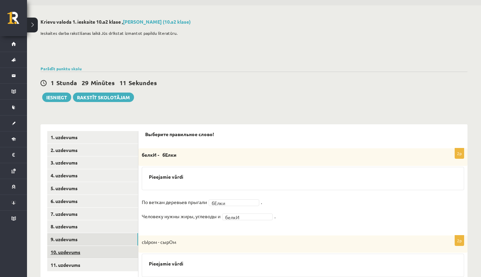
click at [81, 247] on link "10. uzdevums" at bounding box center [92, 252] width 91 height 12
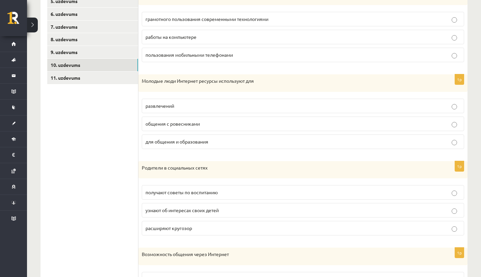
scroll to position [146, 0]
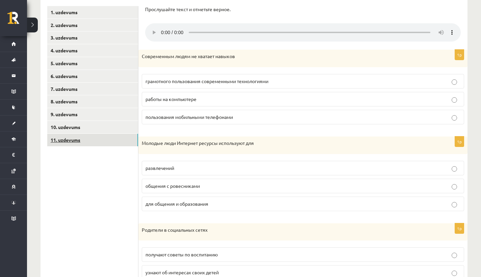
click at [105, 141] on link "11. uzdevums" at bounding box center [92, 140] width 91 height 12
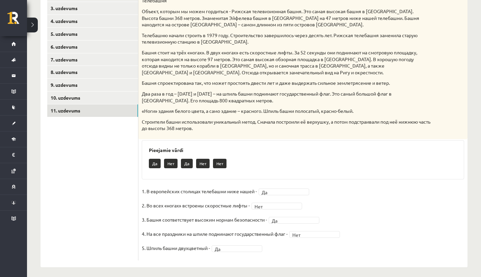
scroll to position [0, 0]
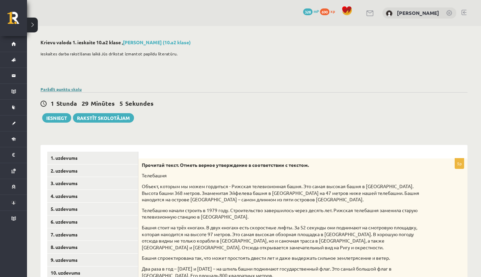
click at [74, 91] on link "Parādīt punktu skalu" at bounding box center [61, 88] width 41 height 5
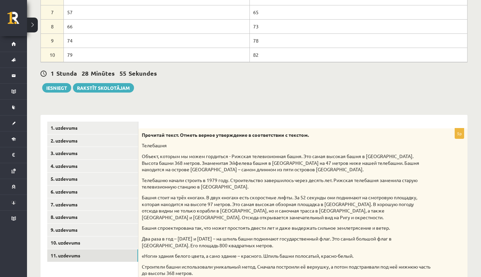
scroll to position [189, 0]
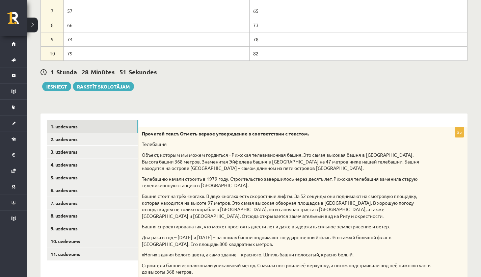
click at [86, 128] on link "1. uzdevums" at bounding box center [92, 126] width 91 height 12
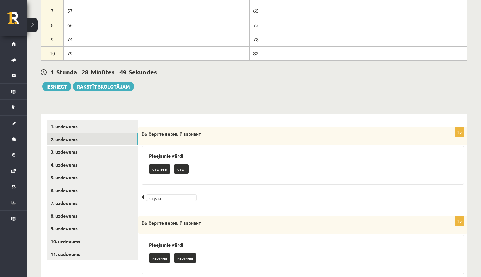
click at [77, 142] on link "2. uzdevums" at bounding box center [92, 139] width 91 height 12
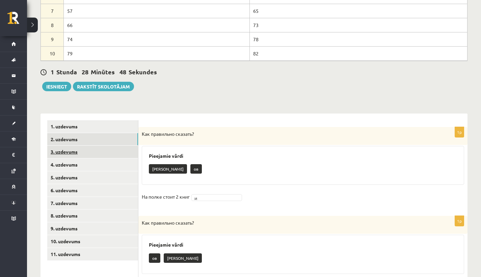
click at [66, 151] on link "3. uzdevums" at bounding box center [92, 152] width 91 height 12
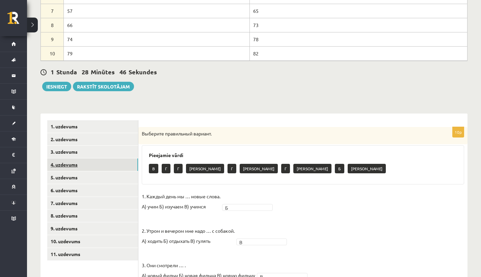
click at [83, 166] on link "4. uzdevums" at bounding box center [92, 164] width 91 height 12
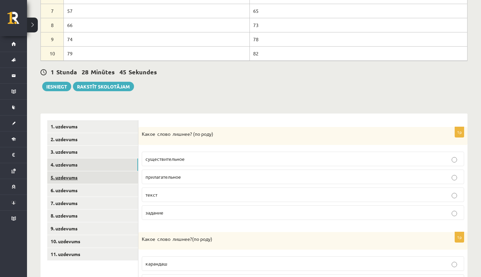
click at [79, 174] on link "5. uzdevums" at bounding box center [92, 177] width 91 height 12
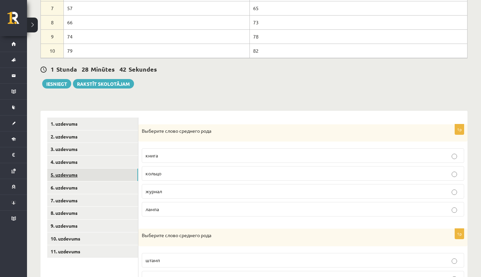
scroll to position [194, 0]
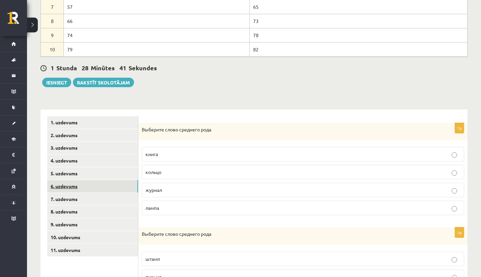
click at [55, 187] on link "6. uzdevums" at bounding box center [92, 186] width 91 height 12
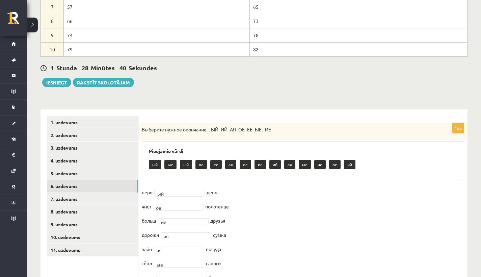
scroll to position [203, 0]
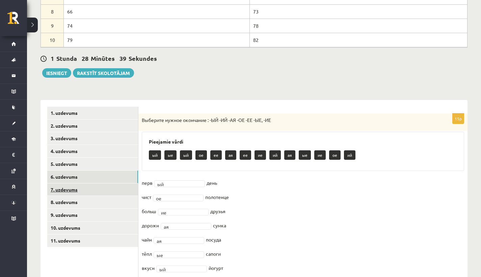
click at [101, 191] on link "7. uzdevums" at bounding box center [92, 189] width 91 height 12
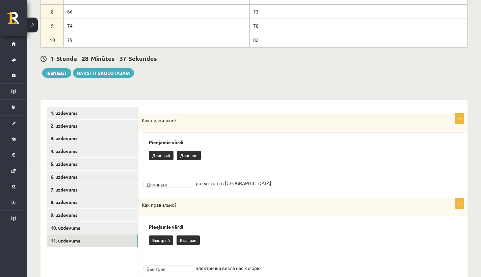
click at [84, 235] on link "11. uzdevums" at bounding box center [92, 240] width 91 height 12
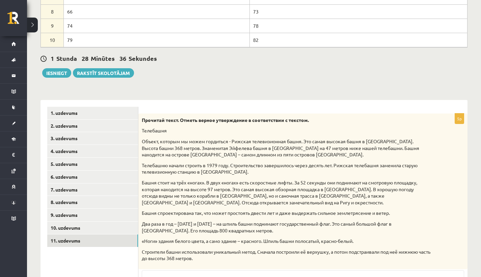
scroll to position [260, 0]
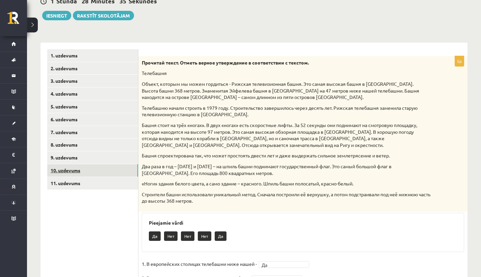
click at [95, 168] on link "10. uzdevums" at bounding box center [92, 170] width 91 height 12
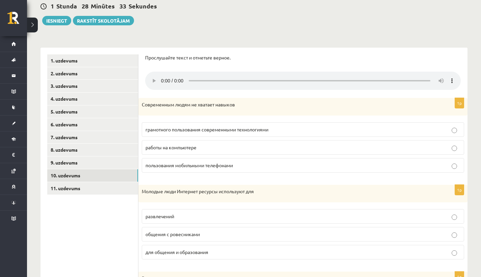
scroll to position [245, 0]
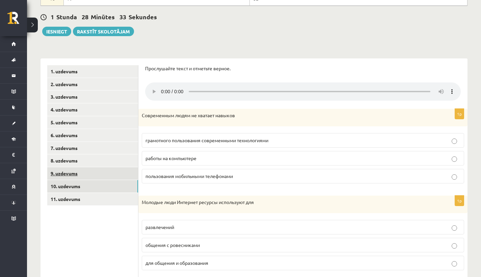
click at [78, 167] on link "9. uzdevums" at bounding box center [92, 173] width 91 height 12
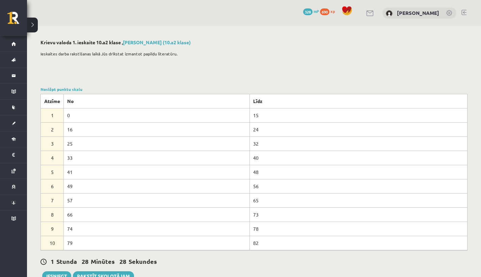
scroll to position [143, 0]
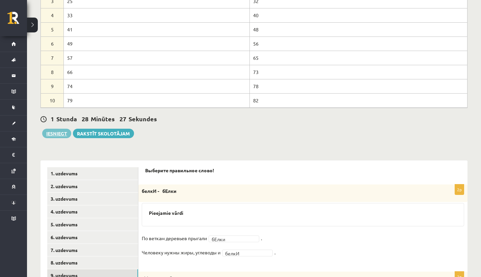
click at [60, 131] on button "Iesniegt" at bounding box center [56, 133] width 29 height 9
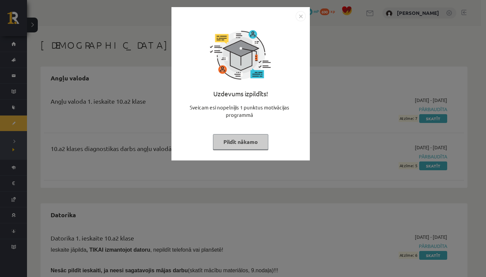
click at [243, 139] on button "Pildīt nākamo" at bounding box center [240, 142] width 55 height 16
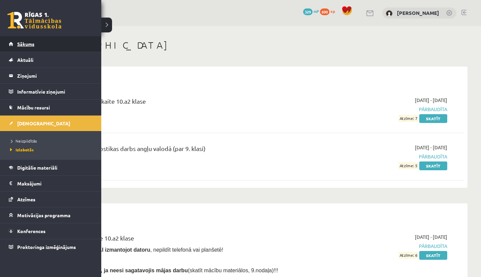
click at [36, 39] on link "Sākums" at bounding box center [51, 44] width 84 height 16
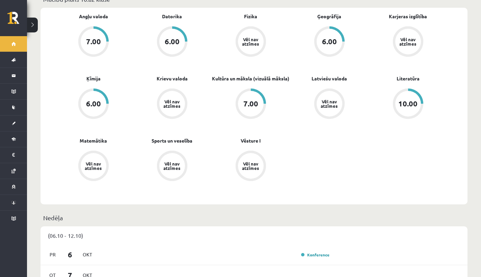
scroll to position [133, 0]
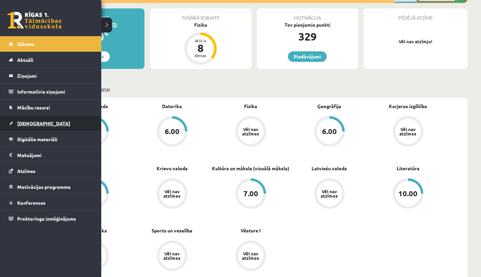
click at [31, 121] on span "[DEMOGRAPHIC_DATA]" at bounding box center [43, 123] width 53 height 6
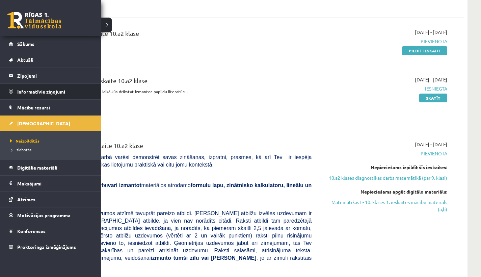
scroll to position [255, 0]
